Goal: Check status: Check status

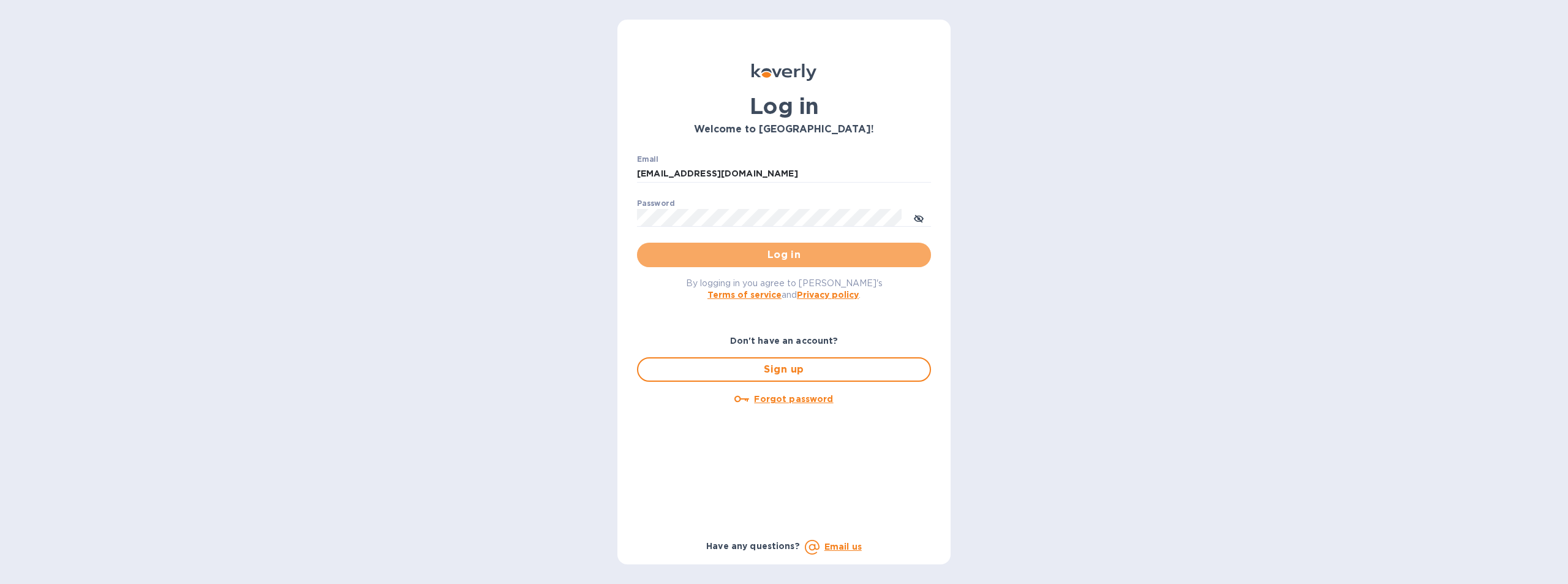
click at [774, 247] on button "Log in" at bounding box center [784, 255] width 294 height 25
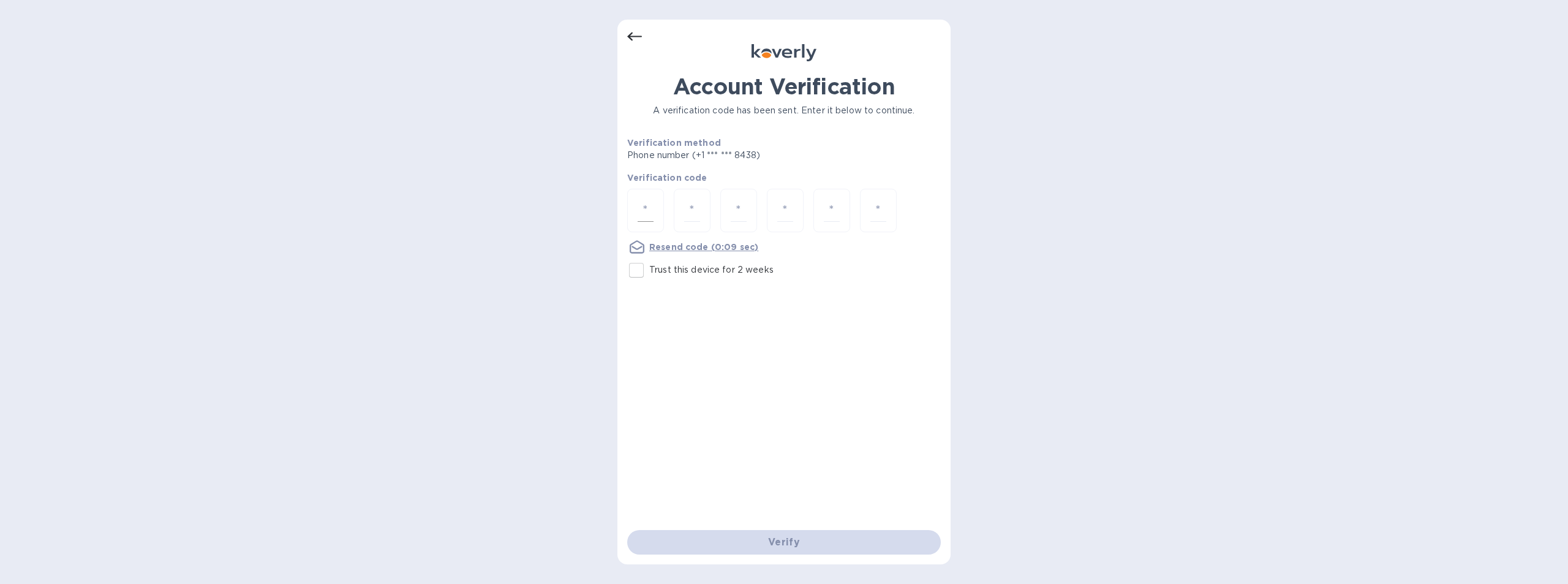
click at [650, 211] on input "number" at bounding box center [646, 211] width 16 height 23
type input "7"
type input "0"
type input "6"
type input "3"
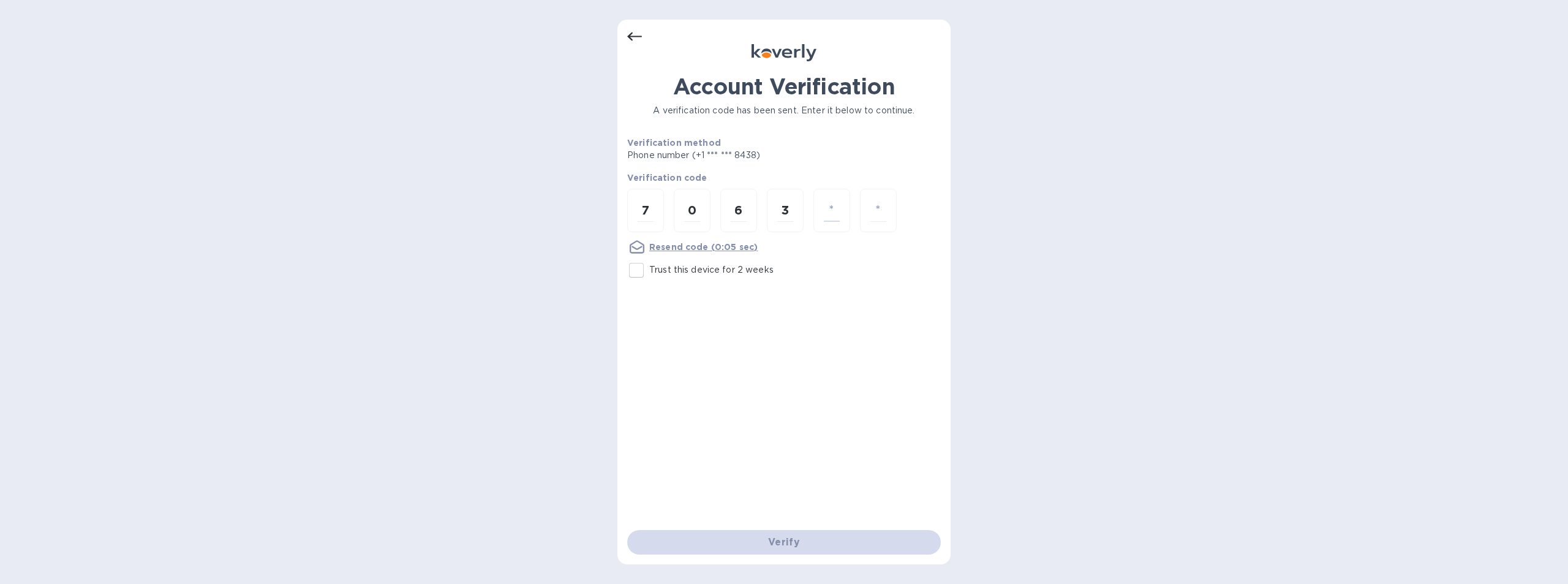
type input "0"
type input "6"
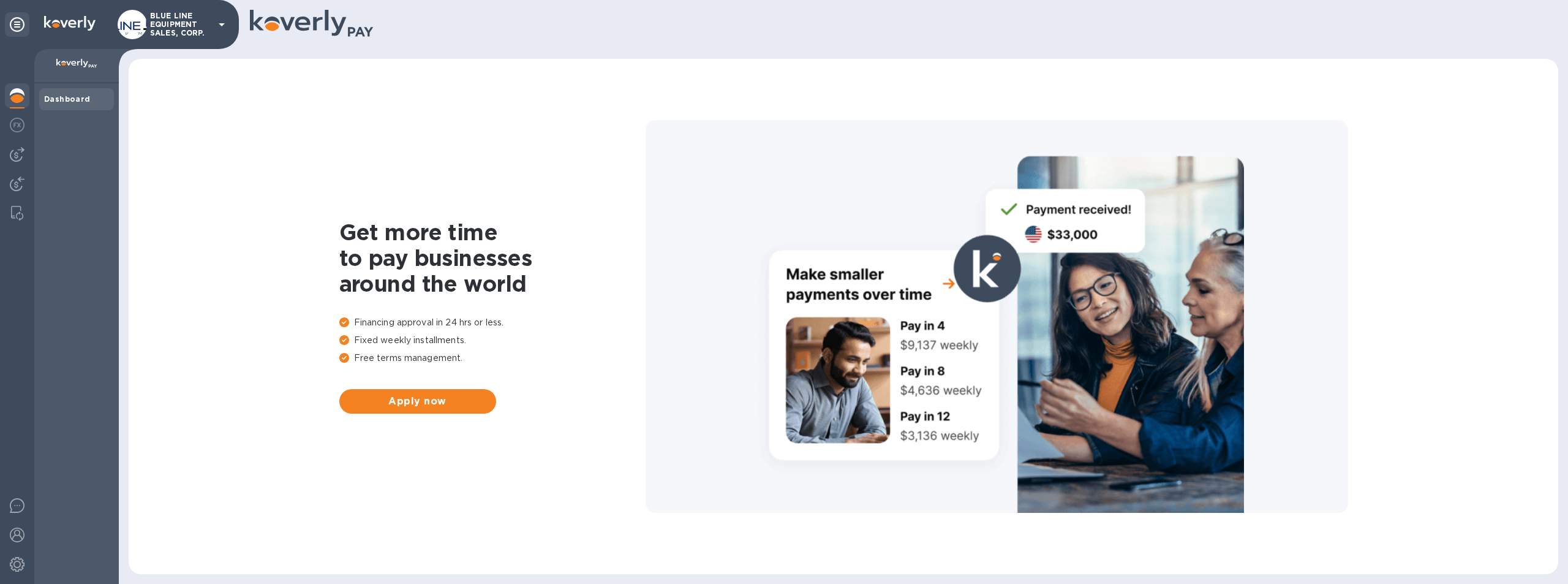
click at [166, 22] on p "BLUE LINE EQUIPMENT SALES, CORP." at bounding box center [181, 24] width 62 height 26
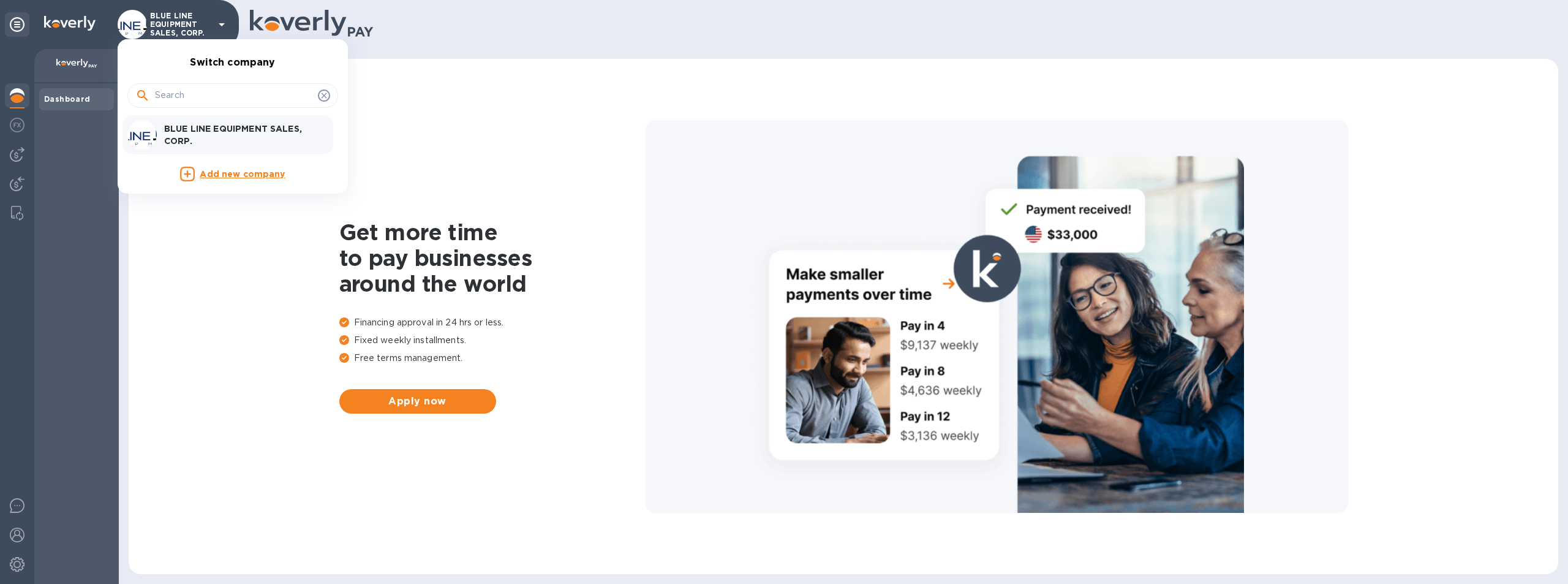
click at [203, 125] on p "BLUE LINE EQUIPMENT SALES, CORP." at bounding box center [240, 135] width 154 height 25
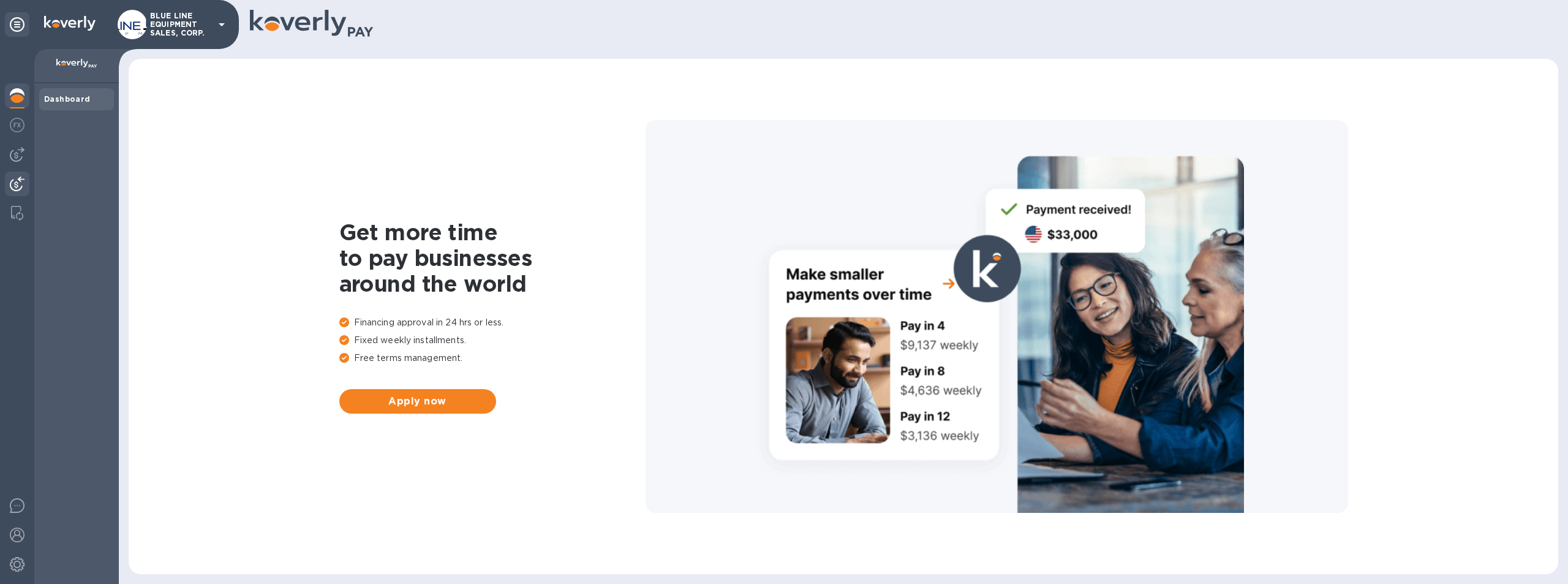
click at [15, 181] on img at bounding box center [17, 183] width 15 height 15
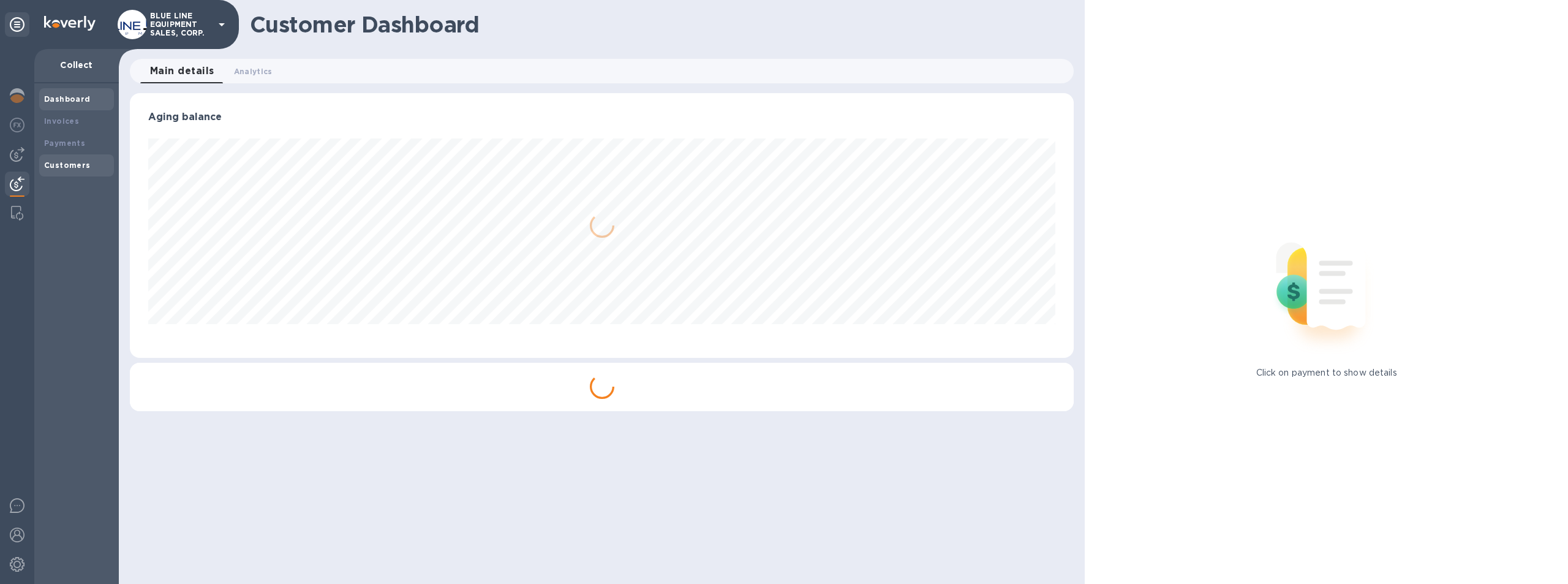
scroll to position [264, 944]
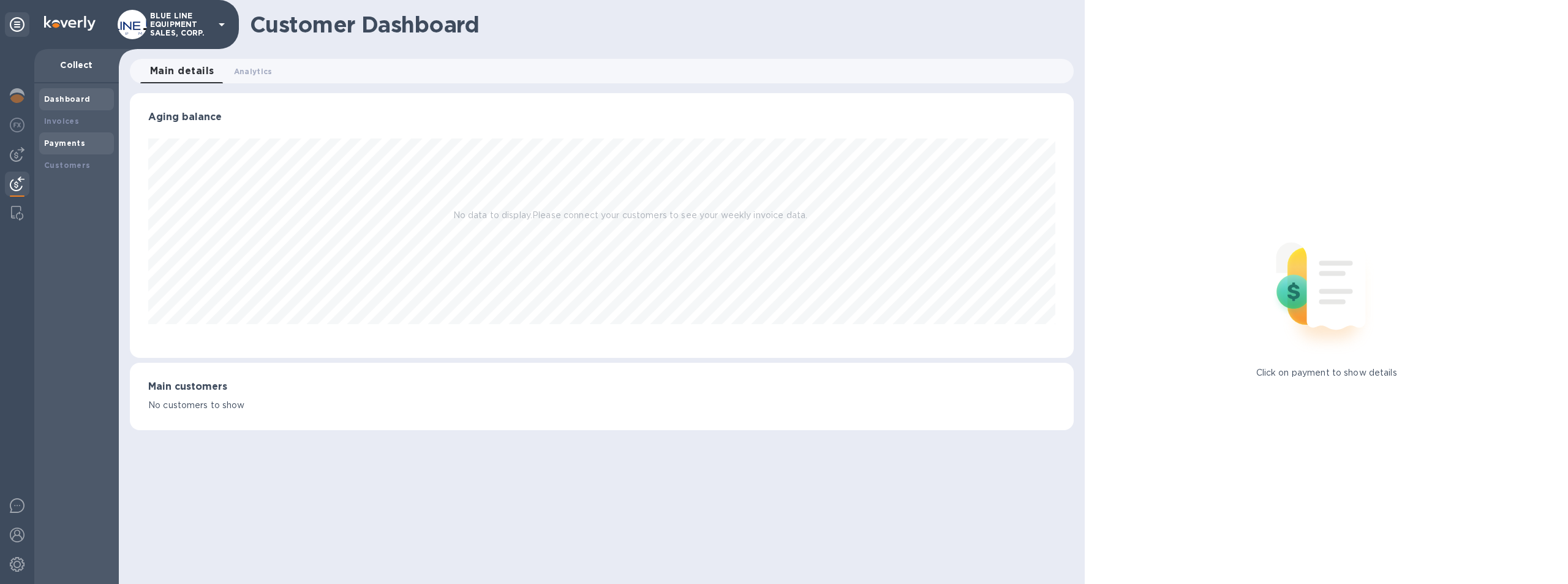
click at [64, 142] on b "Payments" at bounding box center [64, 143] width 41 height 9
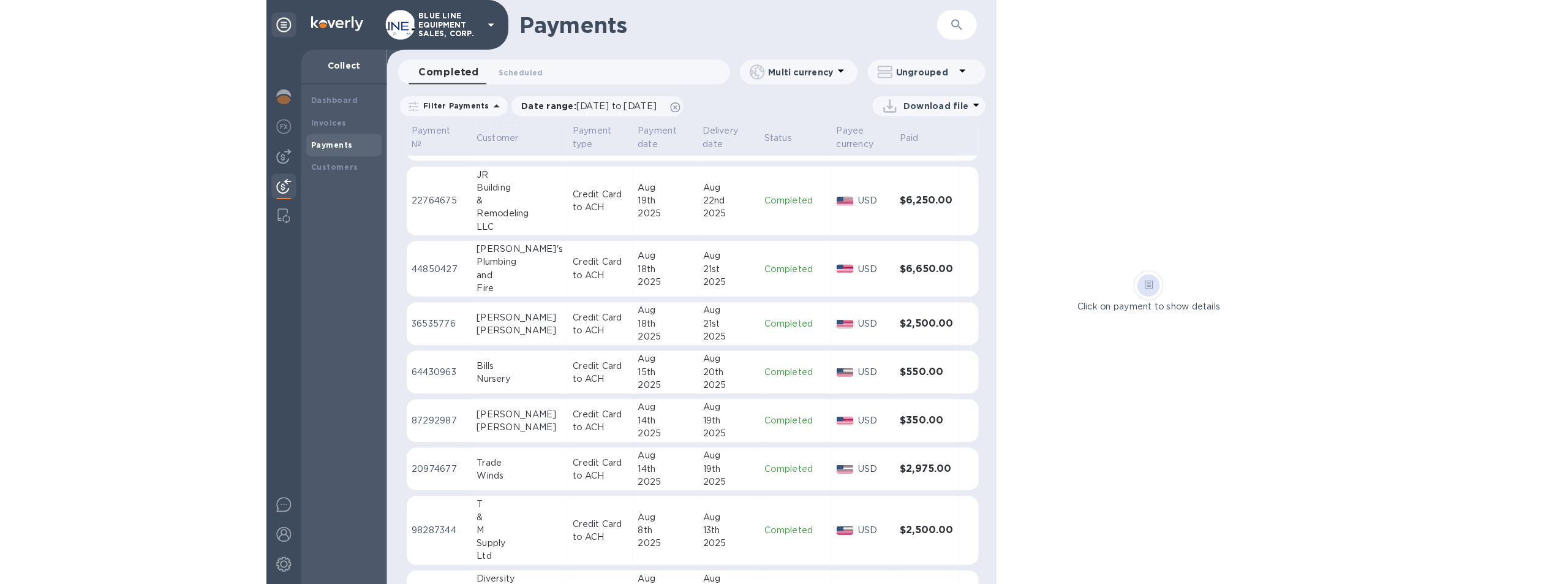
scroll to position [256, 0]
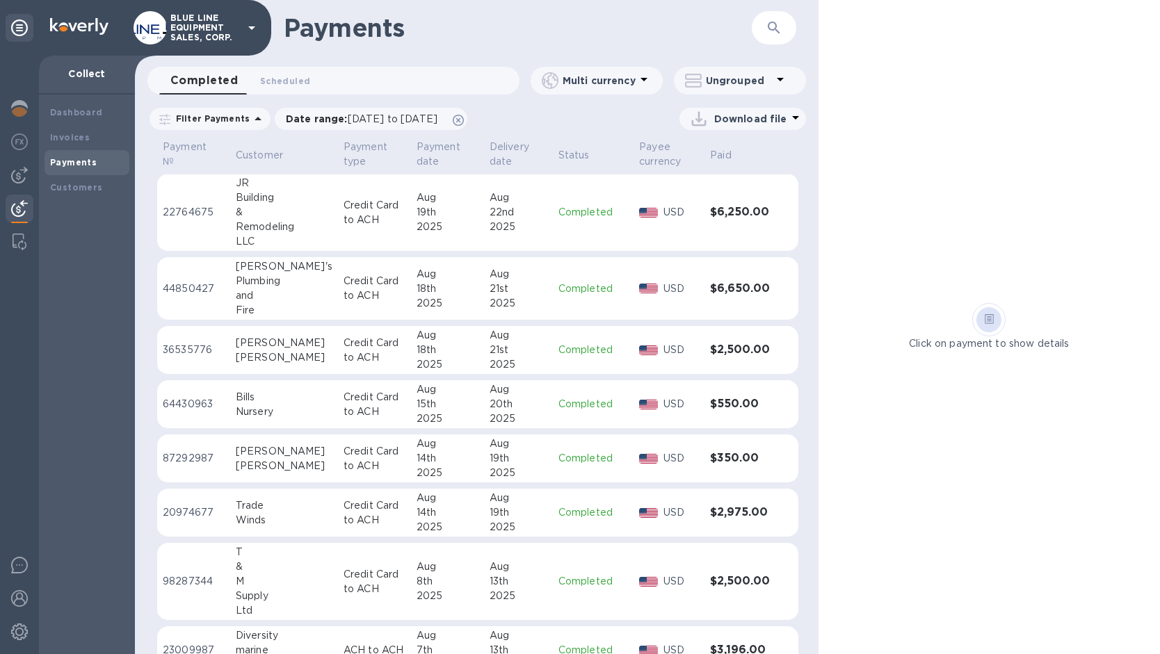
click at [516, 276] on div "Aug" at bounding box center [518, 274] width 58 height 15
